Goal: Download file/media

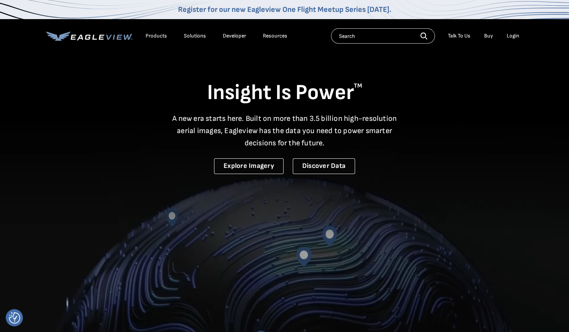
click at [513, 36] on div "Login" at bounding box center [513, 36] width 13 height 7
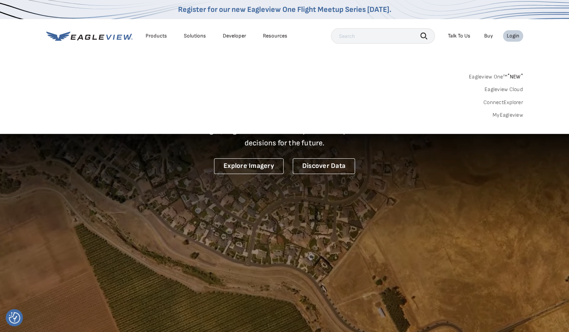
click at [514, 77] on span "* NEW *" at bounding box center [516, 76] width 16 height 7
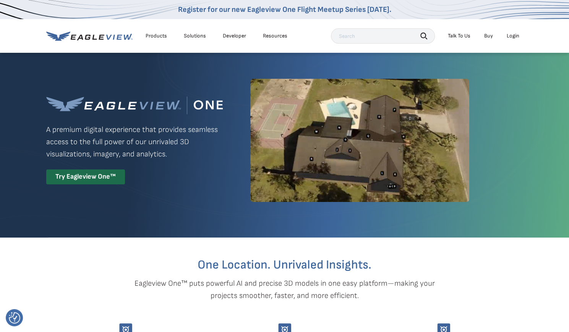
click at [516, 36] on div "Login" at bounding box center [513, 36] width 13 height 7
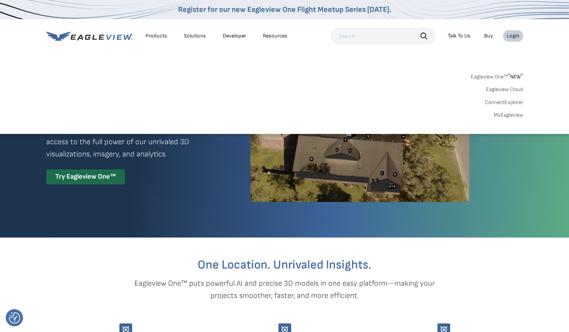
click at [510, 85] on div "Eagleview One™ * NEW * Eagleview Cloud ConnectExplorer MyEagleview" at bounding box center [284, 94] width 477 height 47
click at [511, 88] on link "Eagleview Cloud" at bounding box center [504, 89] width 37 height 7
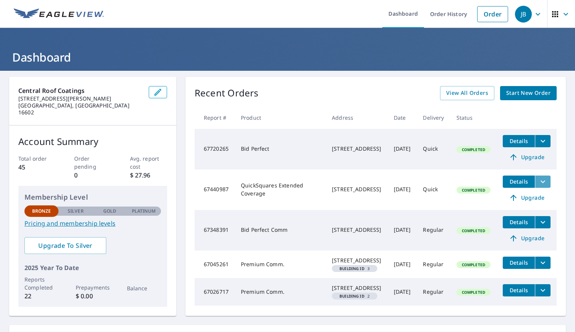
click at [539, 180] on icon "filesDropdownBtn-67440987" at bounding box center [543, 181] width 9 height 9
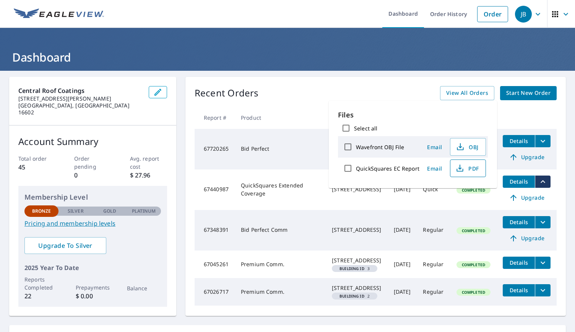
click at [472, 168] on span "PDF" at bounding box center [467, 168] width 24 height 9
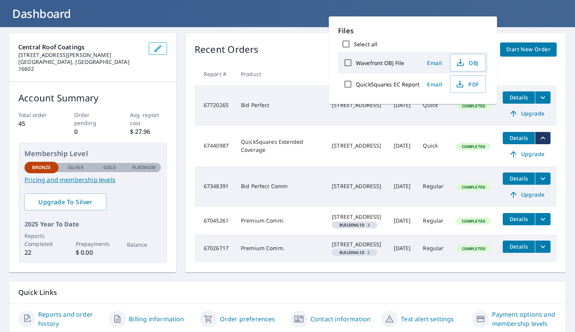
scroll to position [85, 0]
